Goal: Obtain resource: Download file/media

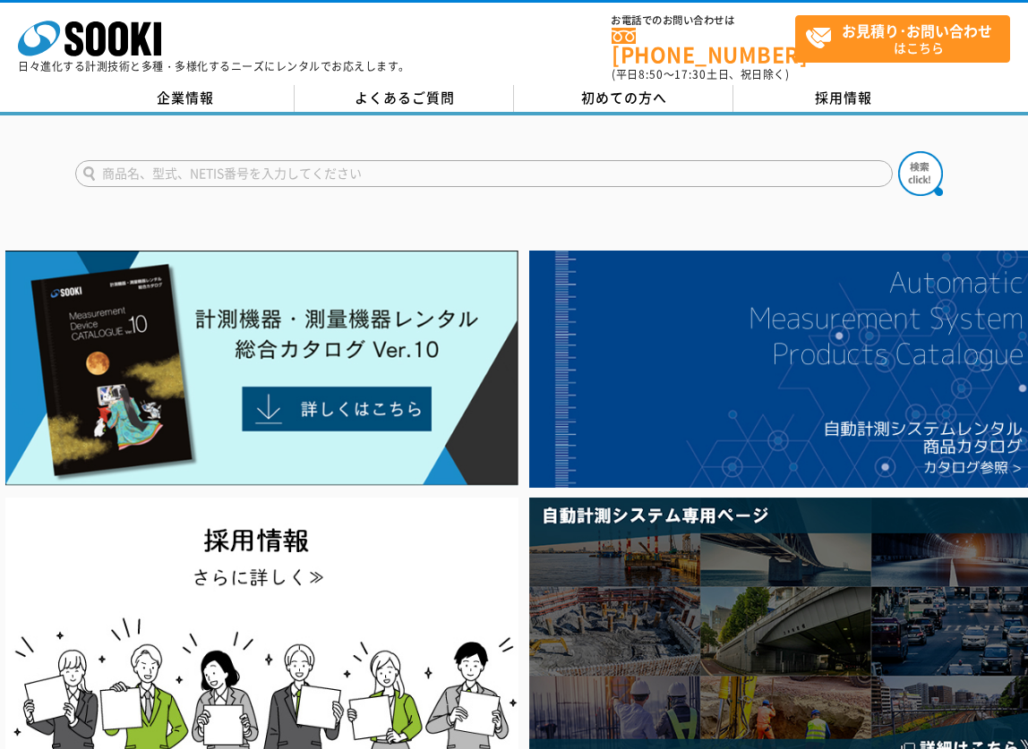
click at [307, 167] on input "text" at bounding box center [483, 173] width 817 height 27
paste input "超音波厚さ計"
type input "超音波厚さ計"
click at [907, 166] on img at bounding box center [920, 173] width 45 height 45
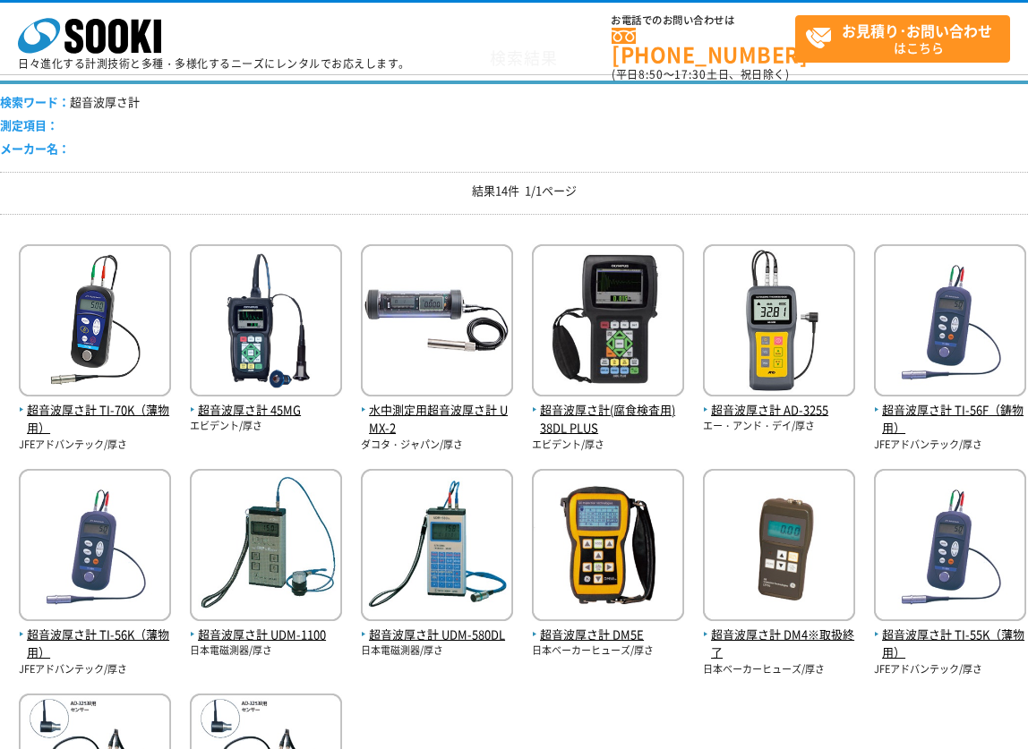
scroll to position [179, 0]
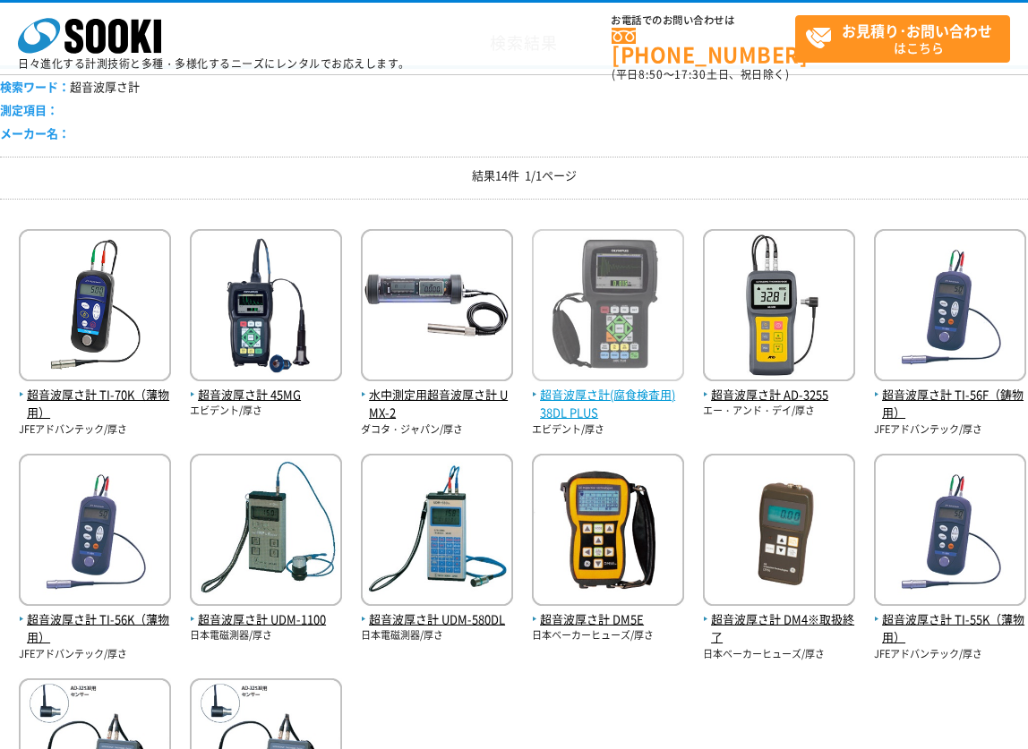
click at [603, 395] on span "超音波厚さ計(腐食検査用) 38DL PLUS" at bounding box center [608, 405] width 152 height 38
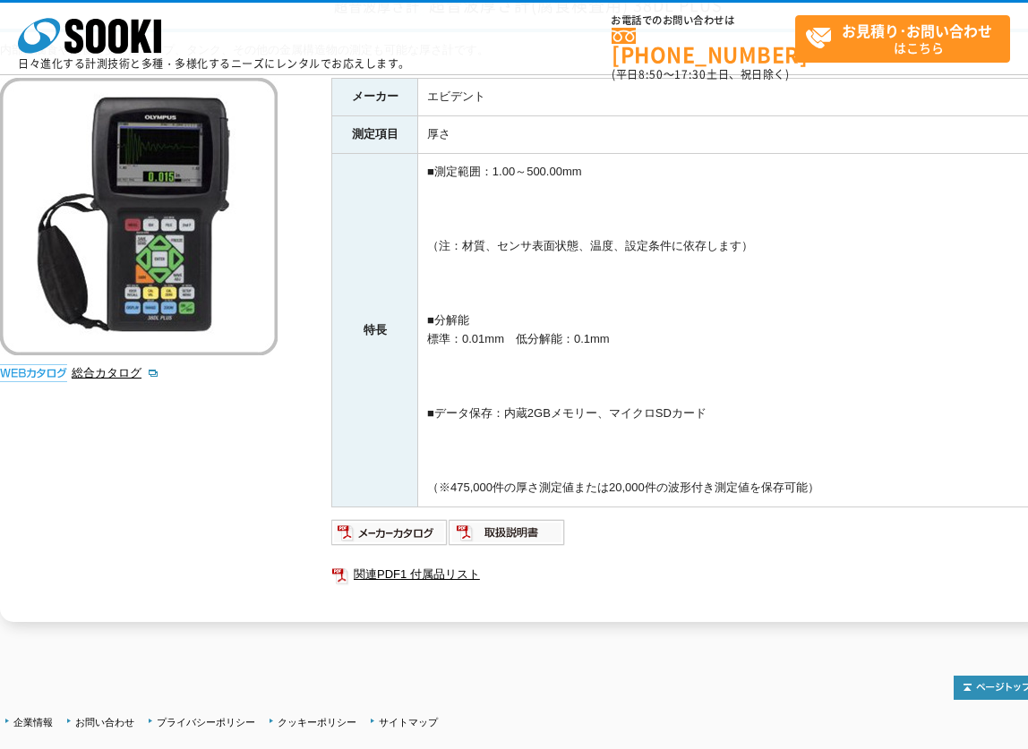
scroll to position [179, 0]
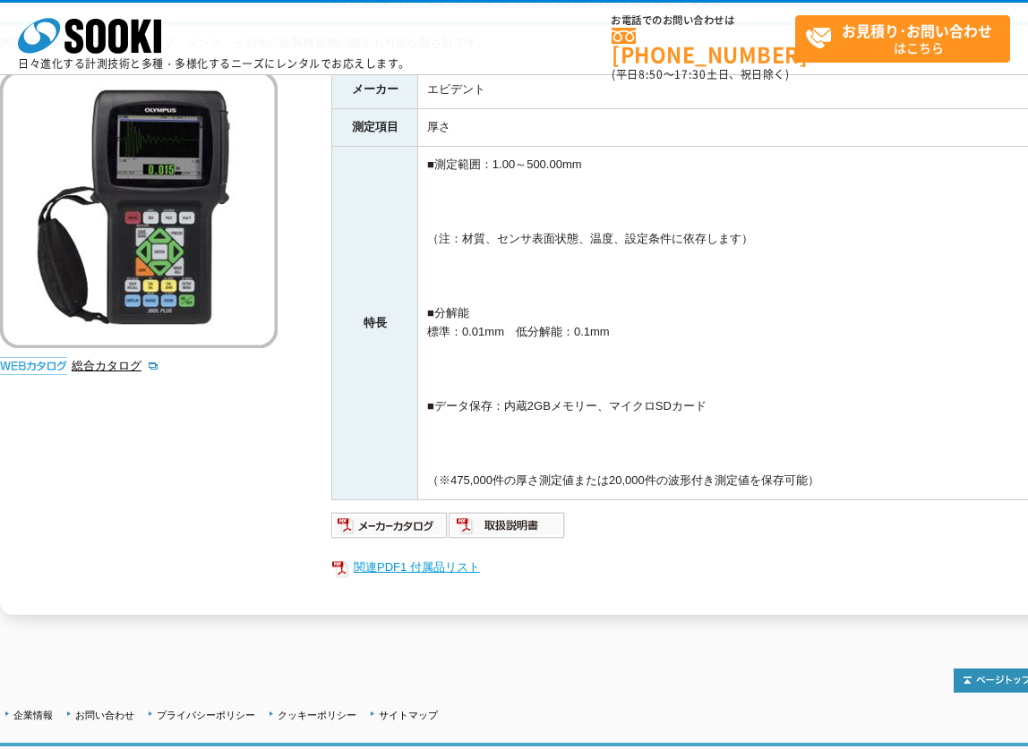
click at [440, 565] on link "関連PDF1 付属品リスト" at bounding box center [689, 567] width 716 height 23
